Goal: Information Seeking & Learning: Learn about a topic

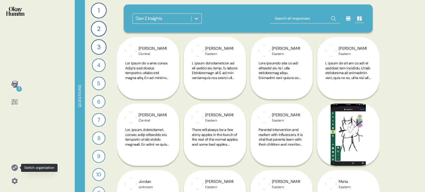
click at [16, 168] on icon at bounding box center [14, 168] width 6 height 6
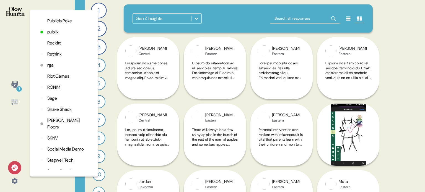
scroll to position [1328, 0]
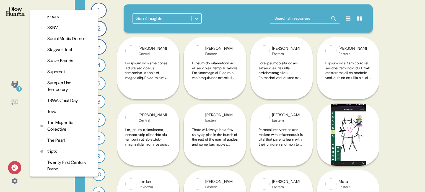
click at [61, 144] on p "The Pearl" at bounding box center [55, 140] width 17 height 7
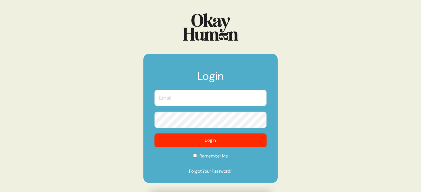
click at [198, 96] on input "text" at bounding box center [210, 98] width 112 height 16
click at [0, 192] on com-1password-button at bounding box center [0, 192] width 0 height 0
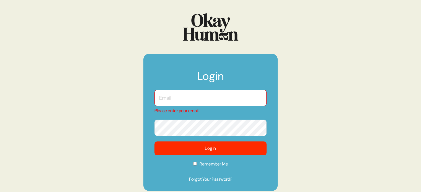
click at [203, 99] on input "text" at bounding box center [210, 98] width 112 height 16
type input "kara@sympler.co"
checkbox input "true"
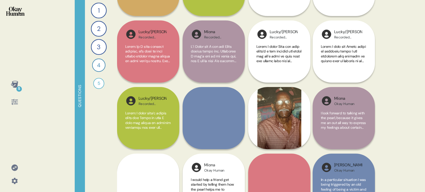
scroll to position [138, 0]
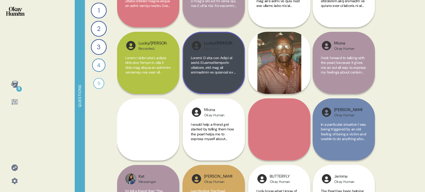
click at [237, 86] on div "Lucky/Johnny Recorded Interview" at bounding box center [214, 63] width 62 height 62
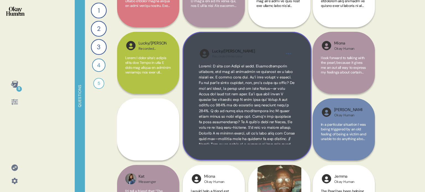
click at [297, 151] on div "Lucky/Johnny Recorded Interview" at bounding box center [247, 96] width 129 height 129
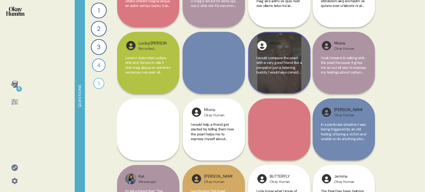
click at [298, 89] on div "Miona Okay Human I would compare the pearl with a very good friend like a penpa…" at bounding box center [279, 63] width 62 height 62
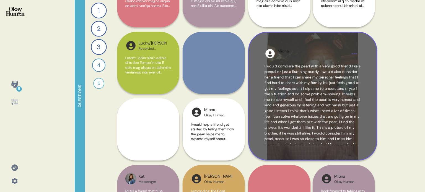
click at [359, 146] on div "Miona Okay Human I would compare the pearl with a very good friend like a penpa…" at bounding box center [312, 96] width 129 height 129
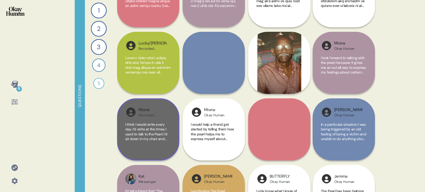
click at [171, 146] on div "I think I would write every day. I’d write at the times I used to talk to the P…" at bounding box center [148, 137] width 46 height 30
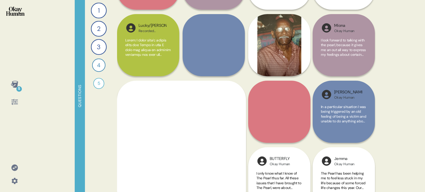
scroll to position [194, 0]
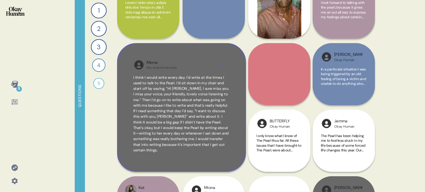
click at [233, 164] on div "Miona Recorded Interview I think I would write every day. I’d write at the time…" at bounding box center [181, 107] width 129 height 129
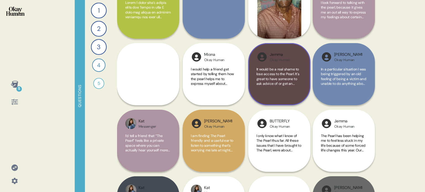
click at [304, 90] on div "Jemma Okay Human It would be a real shame to lose access to the Pearl. It's gre…" at bounding box center [279, 74] width 62 height 62
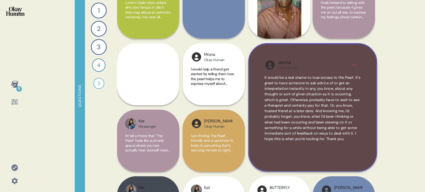
click at [365, 122] on div "Jemma Okay Human It would be a real shame to lose access to the Pearl. It's gre…" at bounding box center [312, 107] width 129 height 129
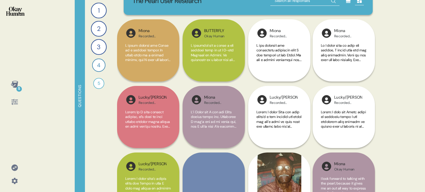
scroll to position [0, 0]
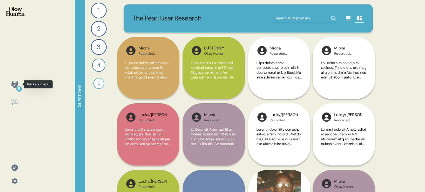
click at [15, 82] on icon at bounding box center [15, 85] width 8 height 8
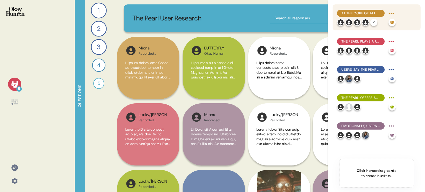
click at [358, 11] on span "At the core of all modes of engagement with The Pearl is fully non-judgmental, …" at bounding box center [360, 13] width 39 height 5
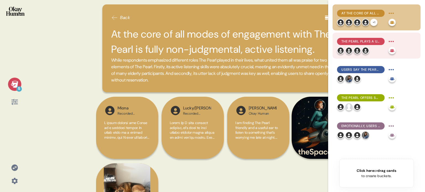
click at [355, 42] on span "The Pearl plays a unique role for users, bringing together elements of close fr…" at bounding box center [360, 41] width 39 height 5
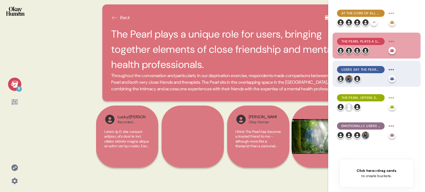
click at [351, 69] on span "Users say The Pearl helps them feel more like themselves and know themselves be…" at bounding box center [360, 69] width 39 height 5
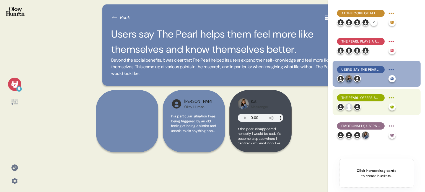
click at [359, 96] on span "The Pearl offers social benefits, both as a companion itself and in advice for …" at bounding box center [360, 97] width 39 height 5
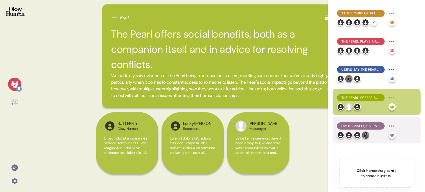
click at [352, 128] on span "Emotionally, users describe it as soothing and calming in a deep-rooted, satisf…" at bounding box center [360, 126] width 39 height 5
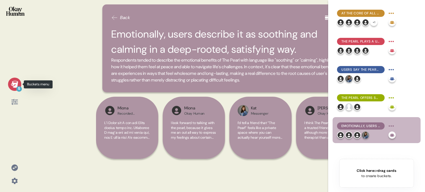
click at [14, 88] on div "5" at bounding box center [14, 84] width 13 height 13
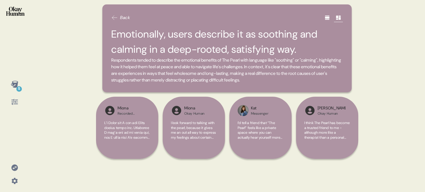
click at [14, 9] on img at bounding box center [15, 11] width 19 height 9
